Goal: Check status: Check status

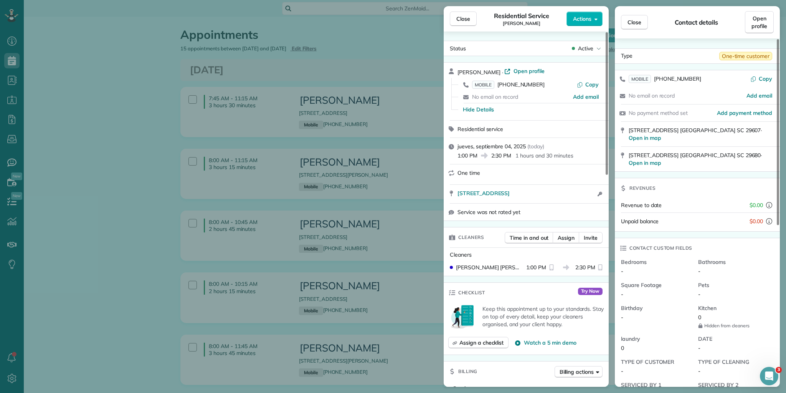
scroll to position [639, 0]
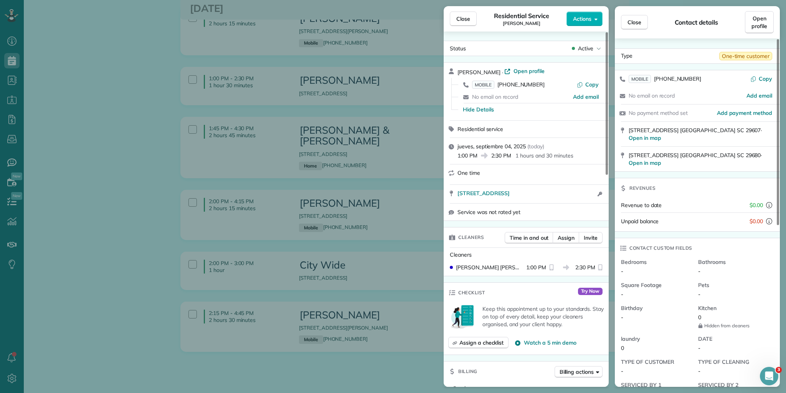
click at [144, 80] on div "Close Residential Service Kevin Garces Actions Status Active Kevin Garces · Ope…" at bounding box center [393, 196] width 786 height 393
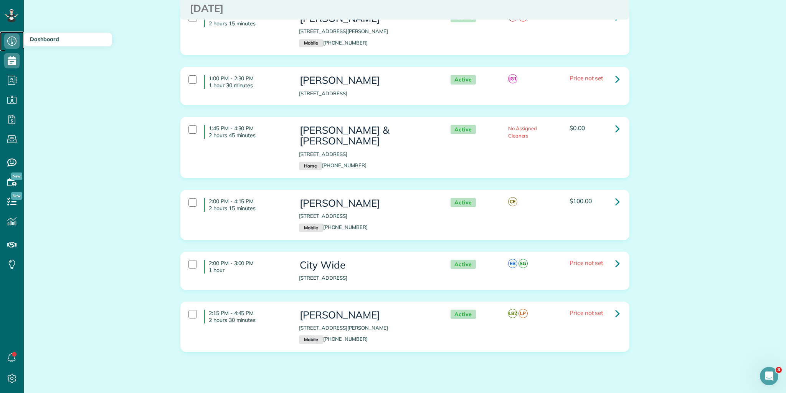
click at [17, 41] on icon at bounding box center [11, 40] width 15 height 15
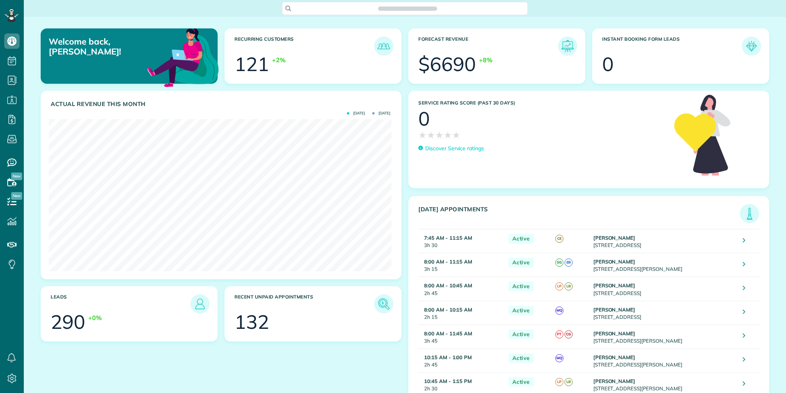
scroll to position [152, 343]
click at [742, 213] on img at bounding box center [750, 214] width 18 height 18
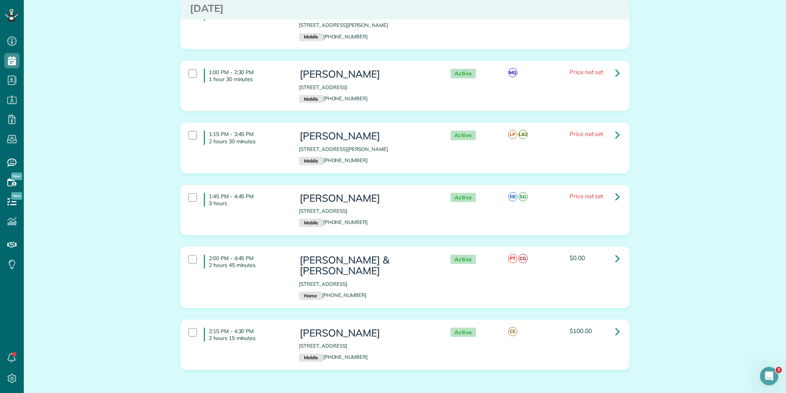
scroll to position [663, 0]
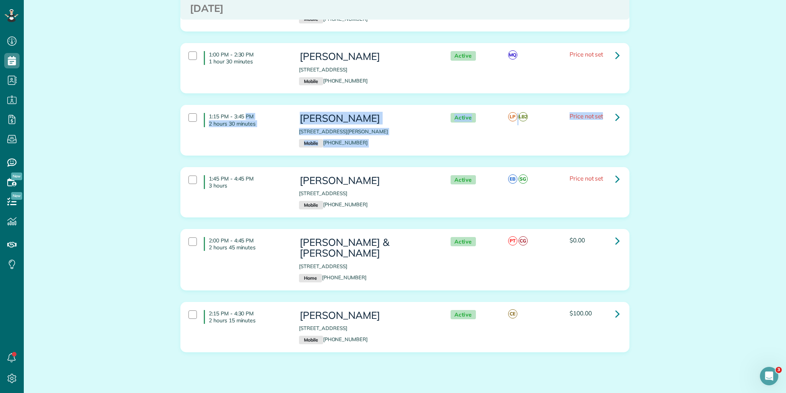
drag, startPoint x: 207, startPoint y: 110, endPoint x: 606, endPoint y: 109, distance: 398.6
click at [606, 109] on div "1:15 PM - 3:45 PM 2 hours 30 minutes Ellen Walter 247 HARLEQUIN DR MOORE SC 293…" at bounding box center [404, 130] width 443 height 42
copy div "1:15 PM - 3:45 PM 2 hours 30 minutes Ellen Walter 247 HARLEQUIN DR MOORE SC 293…"
